Goal: Go to known website: Access a specific website the user already knows

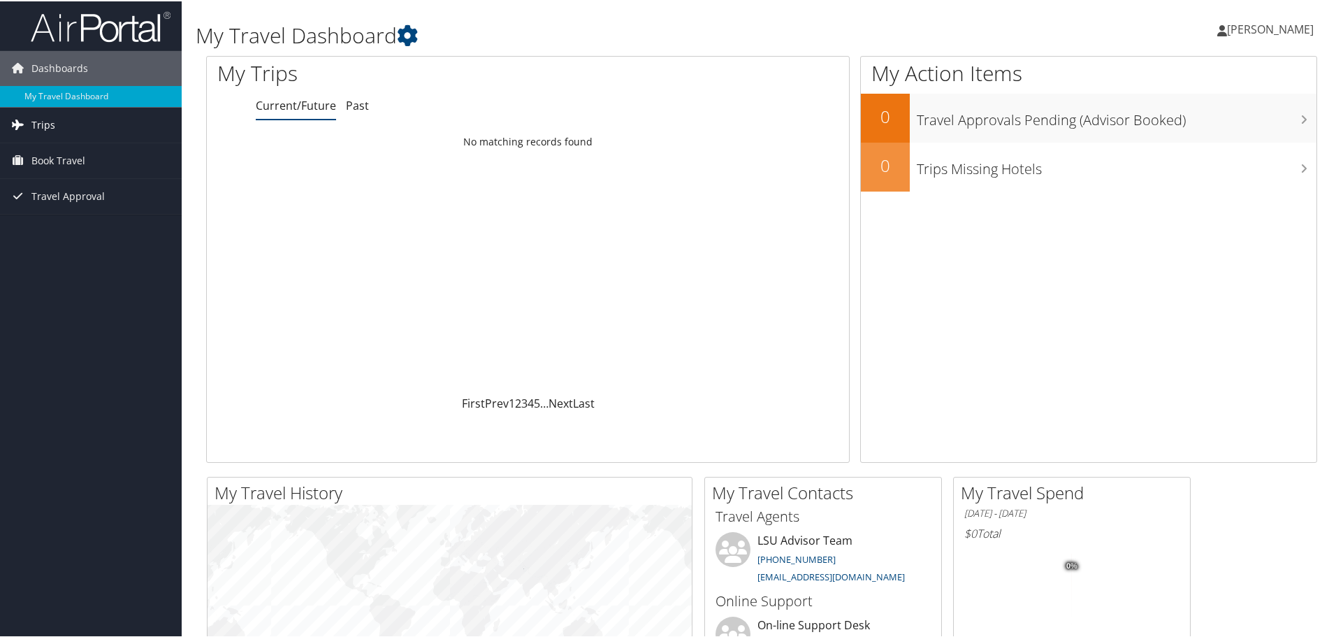
click at [43, 124] on span "Trips" at bounding box center [43, 123] width 24 height 35
click at [1238, 27] on span "[PERSON_NAME]" at bounding box center [1270, 27] width 87 height 15
click at [1197, 119] on link "View Travel Profile" at bounding box center [1234, 125] width 156 height 24
